Goal: Task Accomplishment & Management: Use online tool/utility

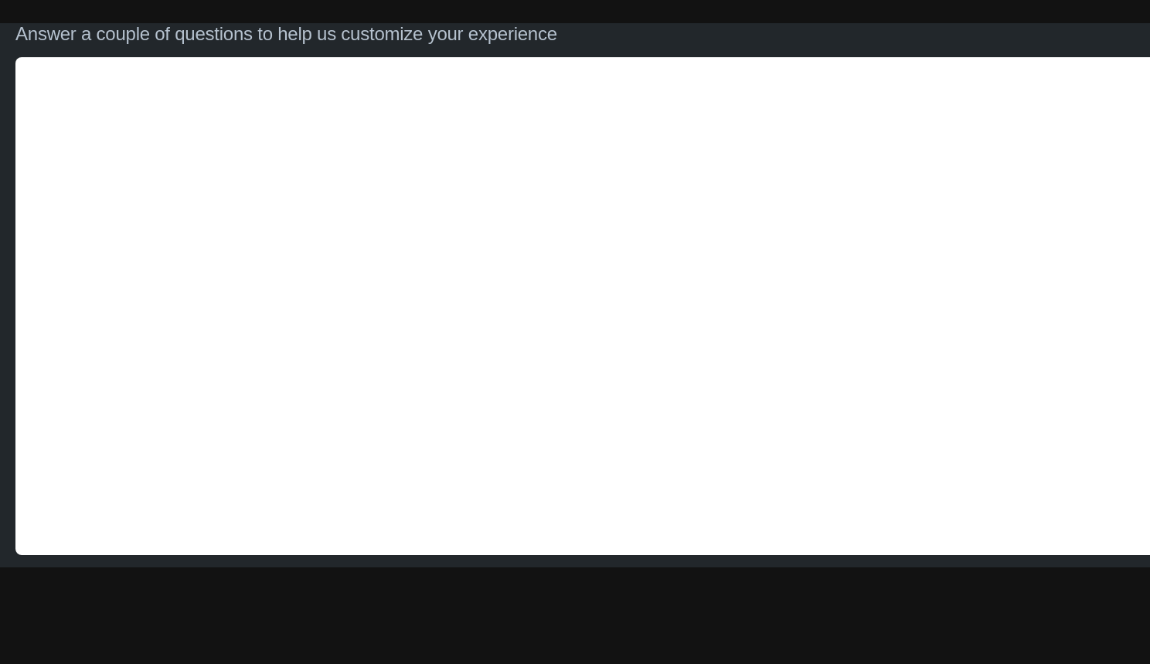
click at [991, 42] on div "Answer a couple of questions to help us customize your experience" at bounding box center [574, 34] width 1119 height 22
